Goal: Use online tool/utility: Utilize a website feature to perform a specific function

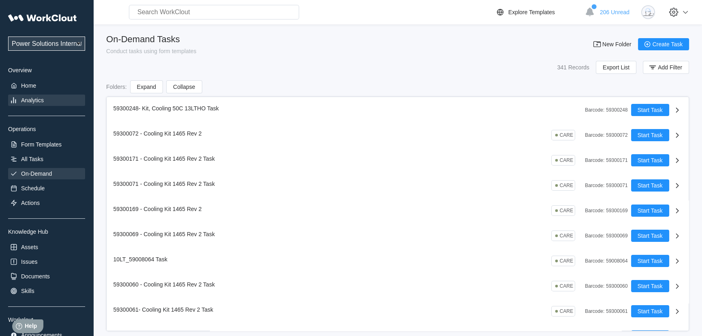
click at [39, 102] on div "Analytics" at bounding box center [32, 100] width 23 height 6
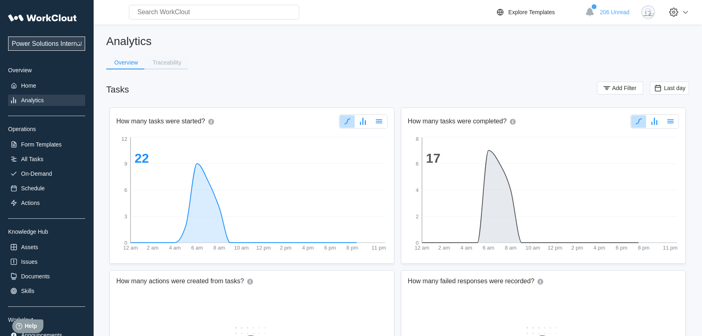
click at [164, 60] on div "Traceability" at bounding box center [166, 63] width 29 height 6
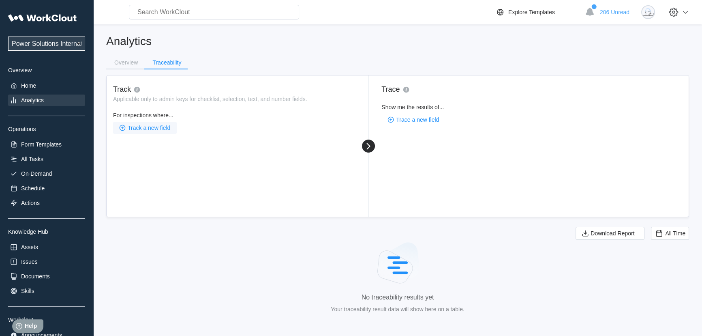
click at [158, 129] on span "Track a new field" at bounding box center [149, 128] width 43 height 6
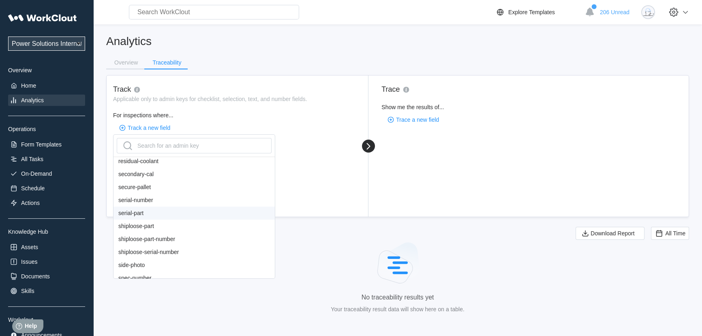
scroll to position [669, 0]
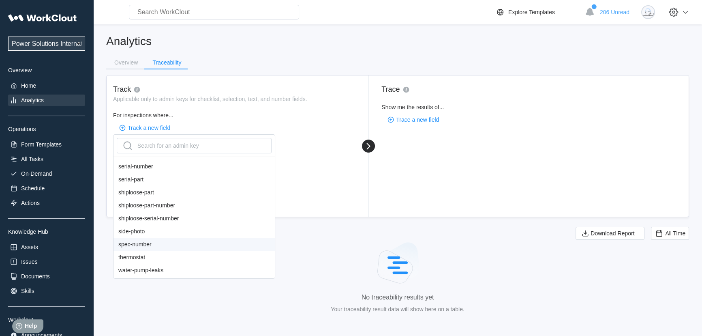
click at [147, 244] on div "spec-number" at bounding box center [194, 244] width 161 height 13
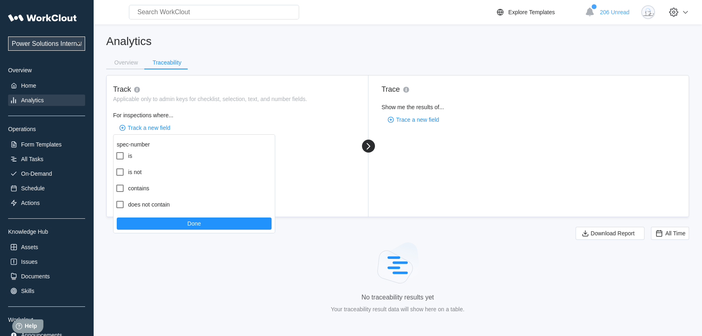
click at [126, 164] on form "is is not contains does not contain Done" at bounding box center [194, 191] width 161 height 84
click at [122, 156] on icon at bounding box center [120, 156] width 10 height 10
click at [116, 151] on input "is" at bounding box center [115, 151] width 0 height 0
checkbox input "true"
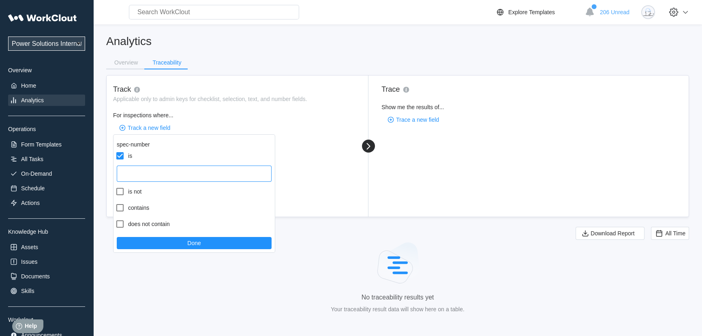
click at [149, 172] on input "text" at bounding box center [194, 173] width 155 height 16
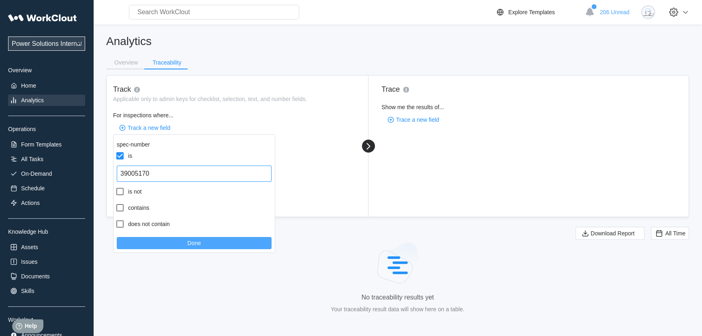
type input "39005170"
click at [249, 244] on button "Done" at bounding box center [194, 243] width 155 height 12
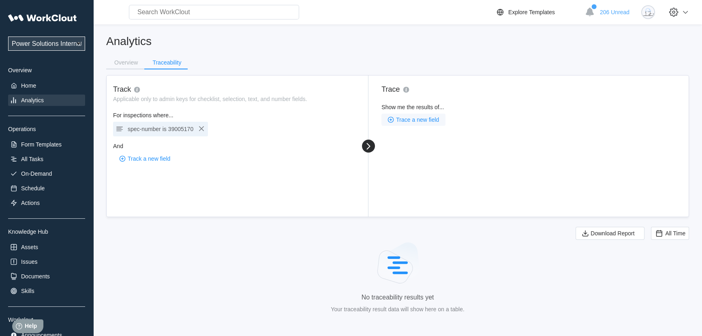
click at [428, 116] on button "Trace a new field" at bounding box center [414, 120] width 64 height 12
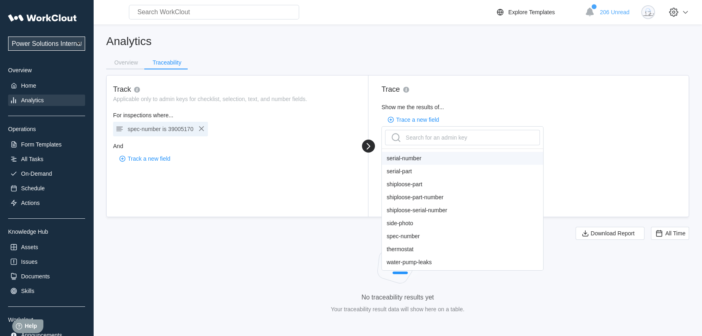
click at [428, 162] on div "serial-number" at bounding box center [462, 158] width 161 height 13
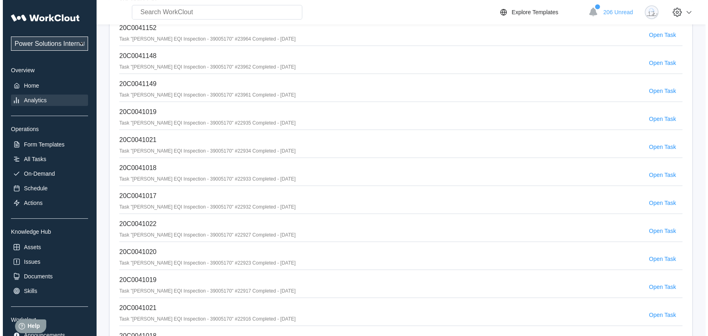
scroll to position [774, 0]
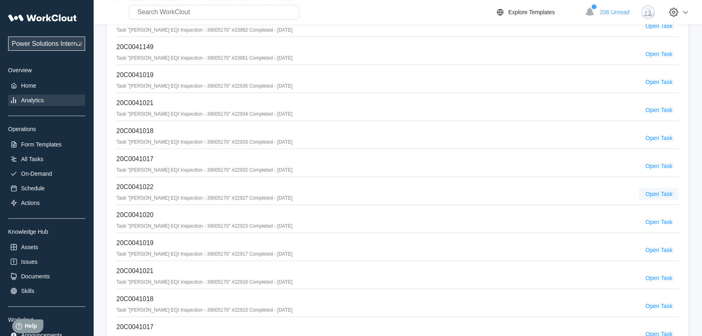
click at [658, 197] on span "Open Task" at bounding box center [659, 194] width 27 height 6
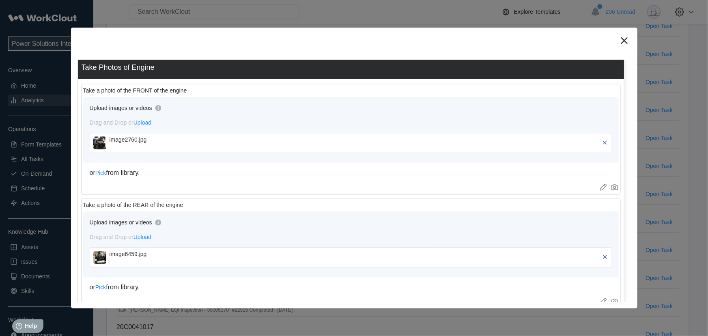
scroll to position [1032, 0]
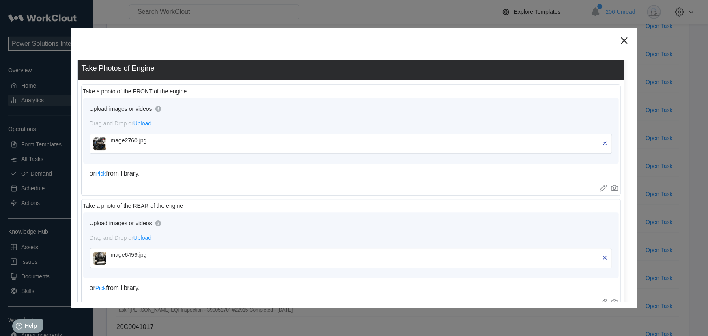
click at [177, 137] on div "image2760.jpg" at bounding box center [155, 140] width 93 height 6
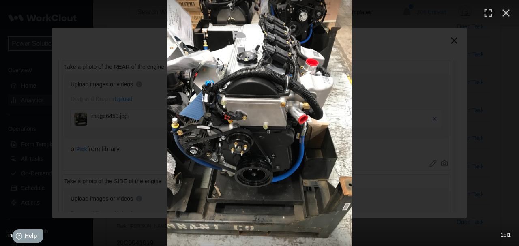
click at [312, 127] on img at bounding box center [259, 123] width 185 height 246
click at [504, 13] on icon "button" at bounding box center [506, 12] width 13 height 13
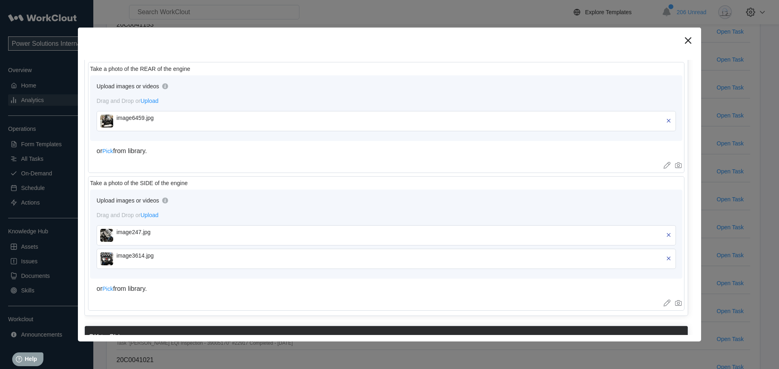
scroll to position [1194, 0]
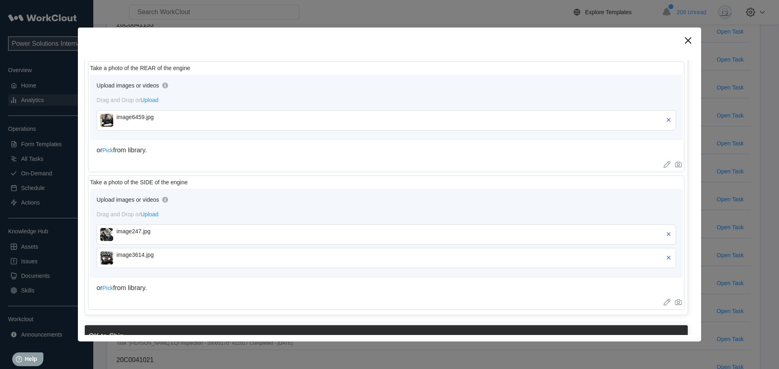
click at [145, 253] on div "image3614.jpg" at bounding box center [162, 255] width 93 height 6
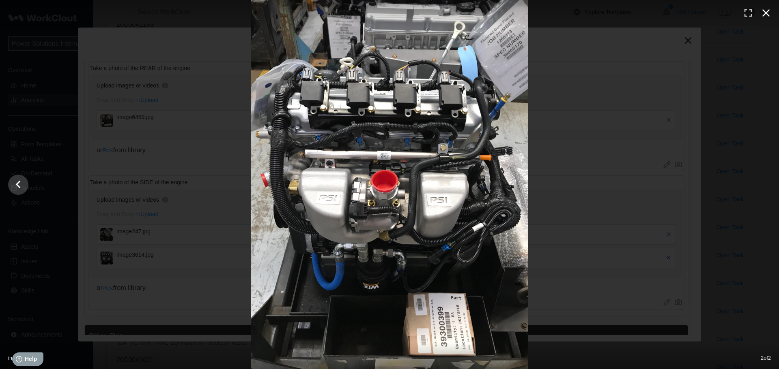
click at [702, 14] on icon "button" at bounding box center [766, 13] width 8 height 8
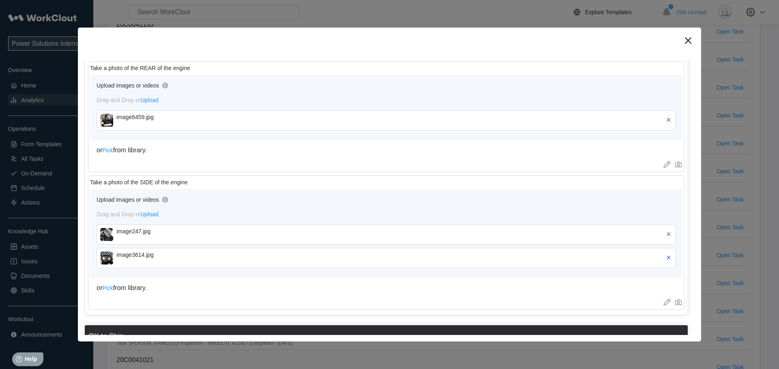
click at [160, 231] on div "image247.jpg" at bounding box center [162, 231] width 93 height 6
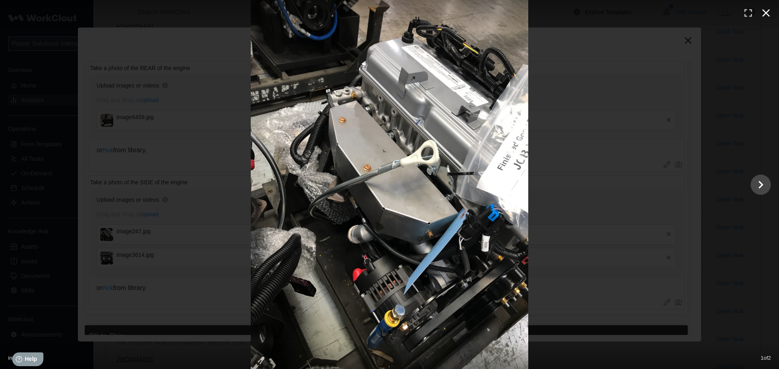
click at [702, 14] on icon "button" at bounding box center [765, 12] width 13 height 13
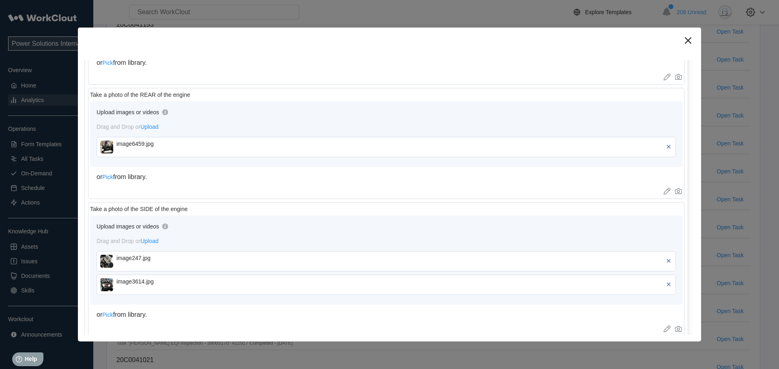
scroll to position [1154, 0]
